Goal: Navigation & Orientation: Go to known website

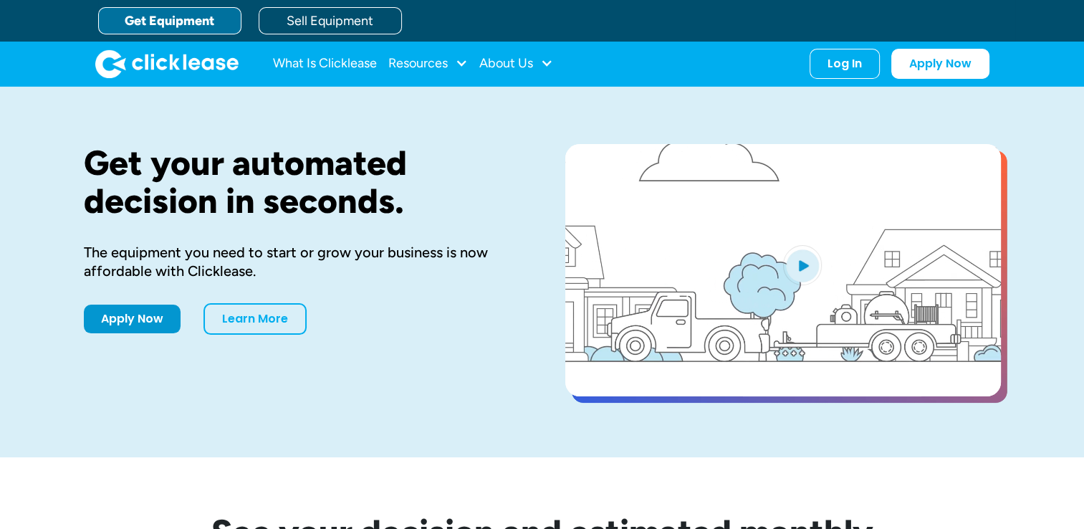
click at [844, 66] on div "Log In" at bounding box center [845, 64] width 34 height 14
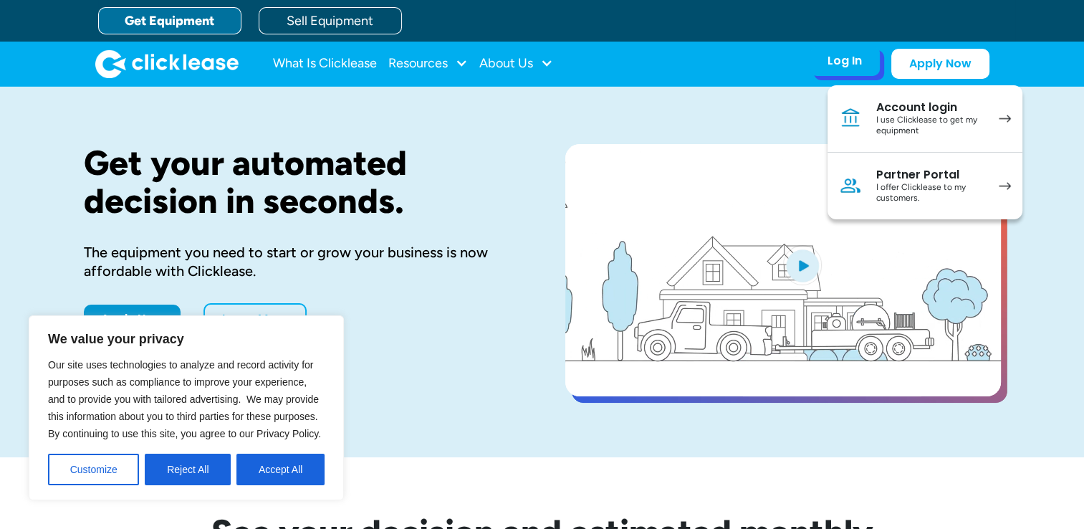
click at [907, 115] on div "I use Clicklease to get my equipment" at bounding box center [931, 126] width 108 height 22
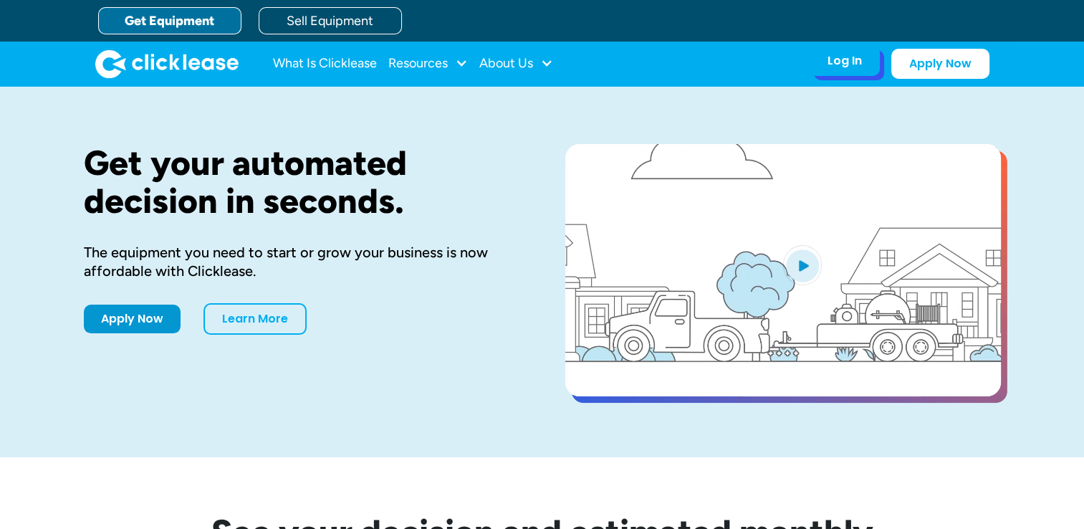
click at [826, 70] on div "Log In Account login I use Clicklease to get my equipment Partner Portal I offe…" at bounding box center [845, 61] width 70 height 30
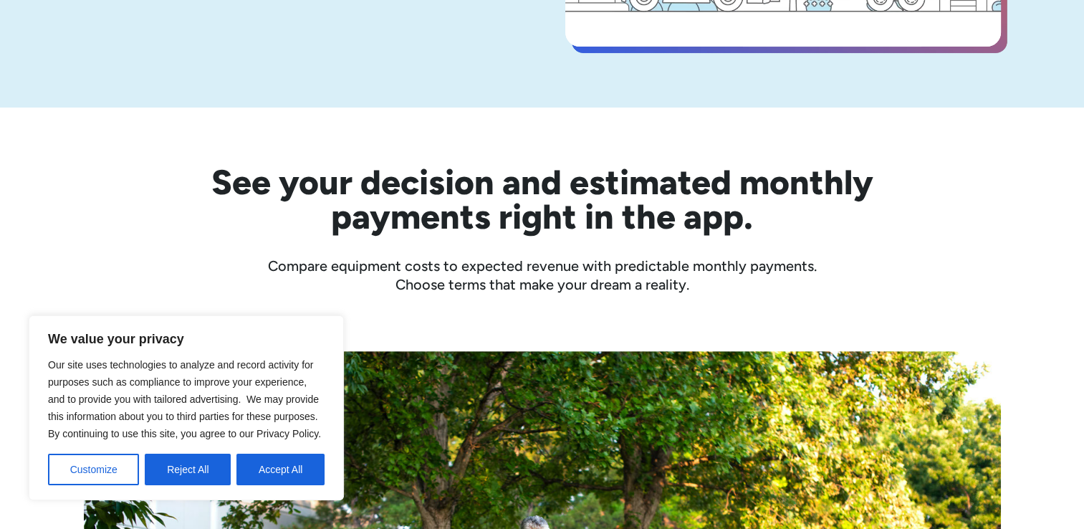
scroll to position [358, 0]
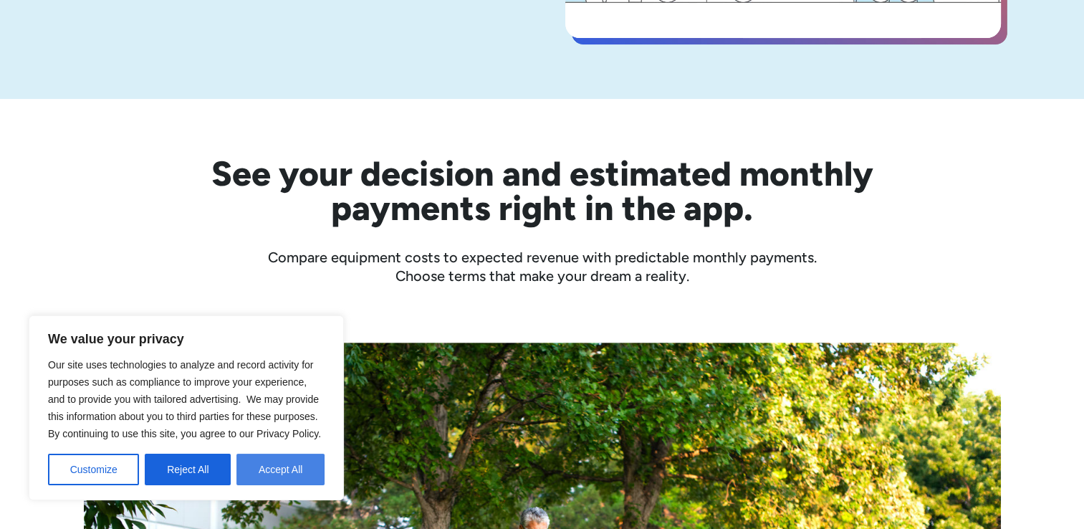
click at [304, 479] on button "Accept All" at bounding box center [281, 470] width 88 height 32
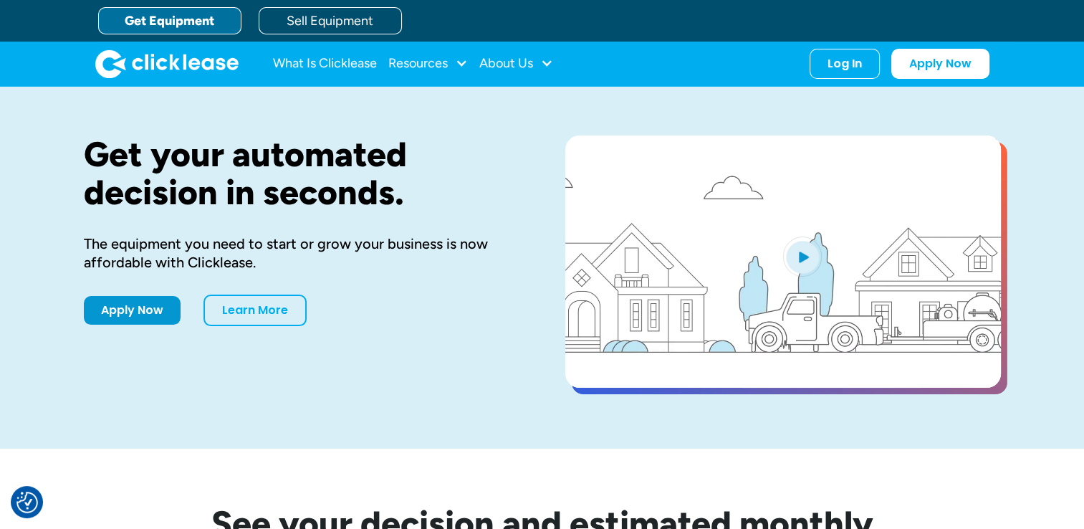
scroll to position [0, 0]
